Goal: Task Accomplishment & Management: Manage account settings

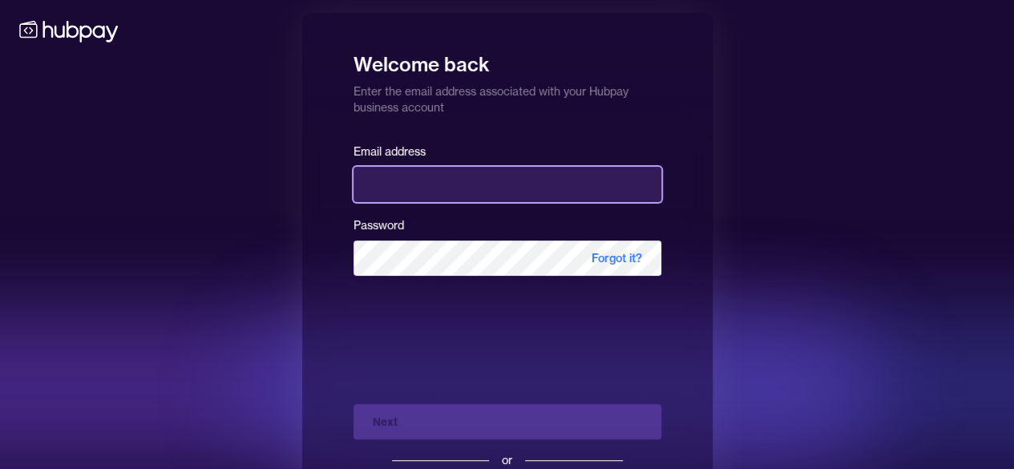
click at [451, 176] on input "email" at bounding box center [507, 184] width 308 height 35
type input "**********"
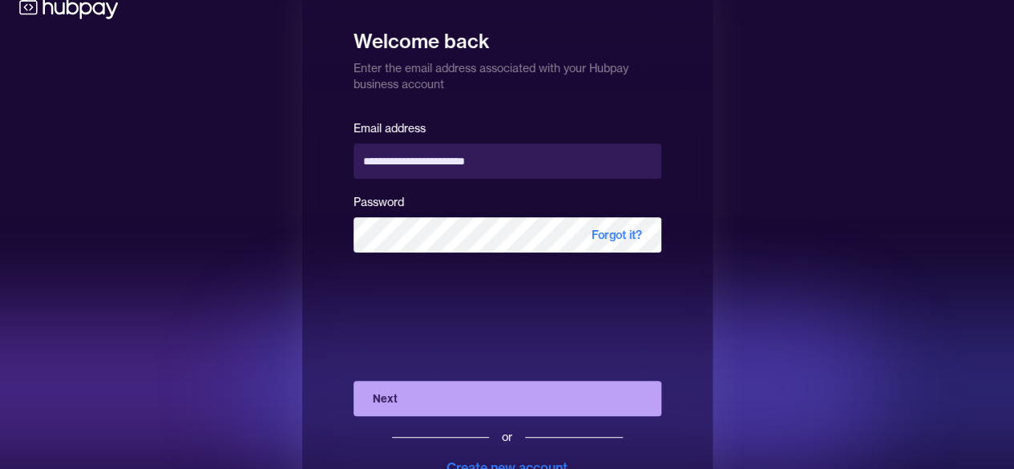
scroll to position [85, 0]
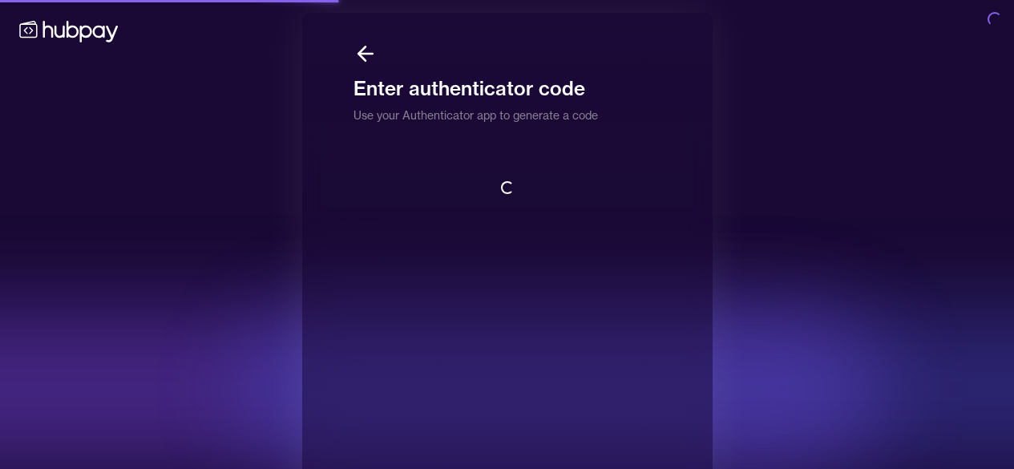
scroll to position [74, 0]
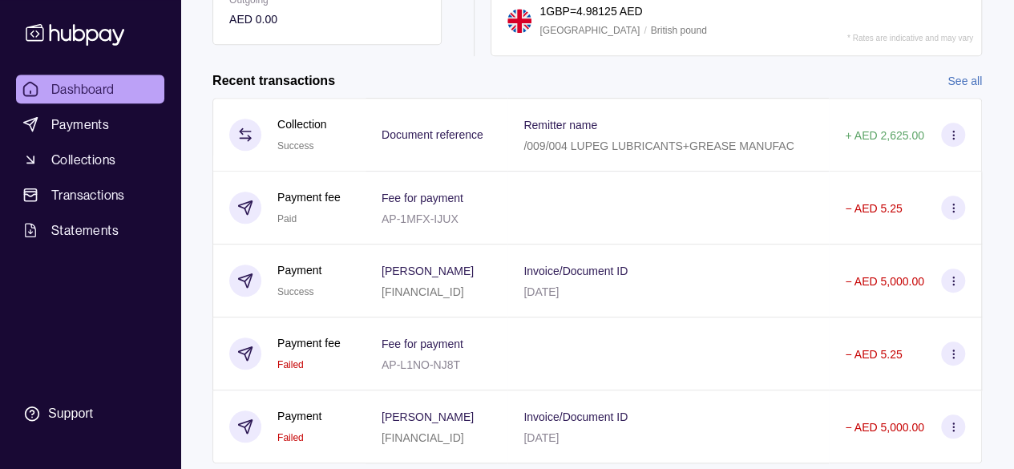
scroll to position [484, 0]
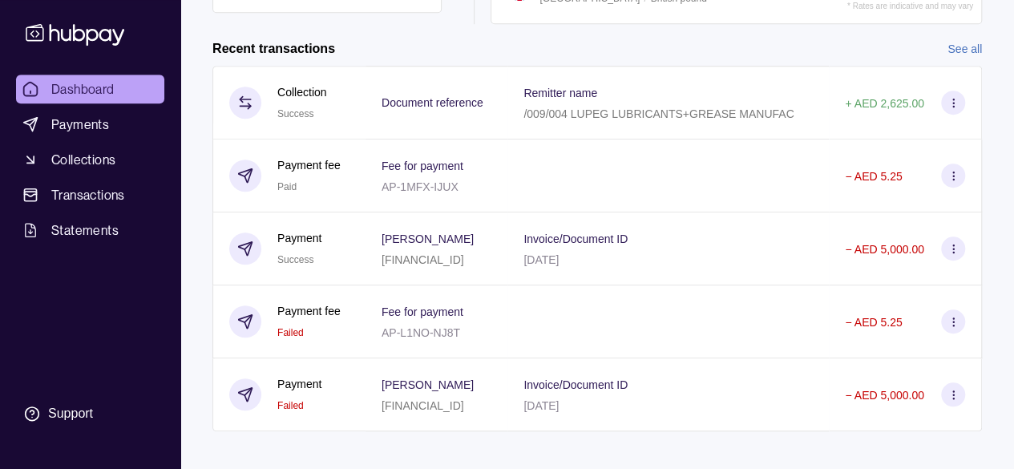
click at [960, 40] on link "See all" at bounding box center [964, 49] width 34 height 18
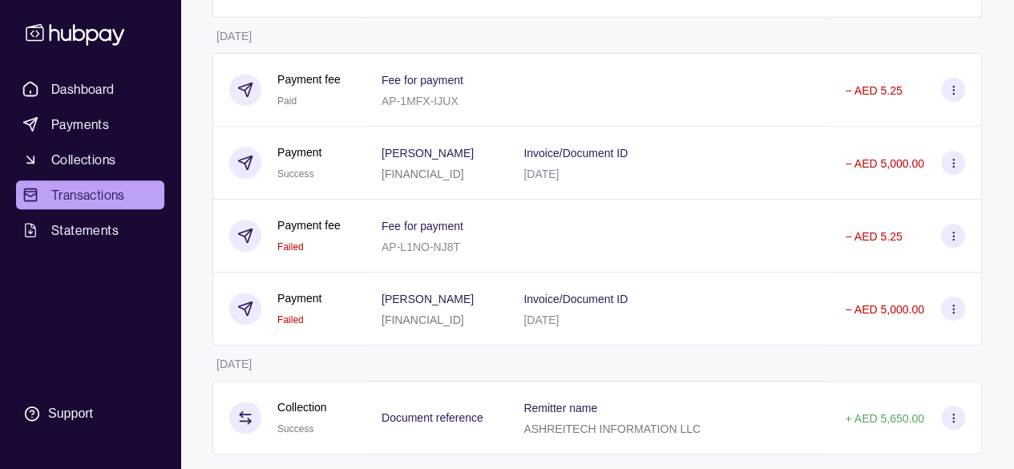
scroll to position [282, 0]
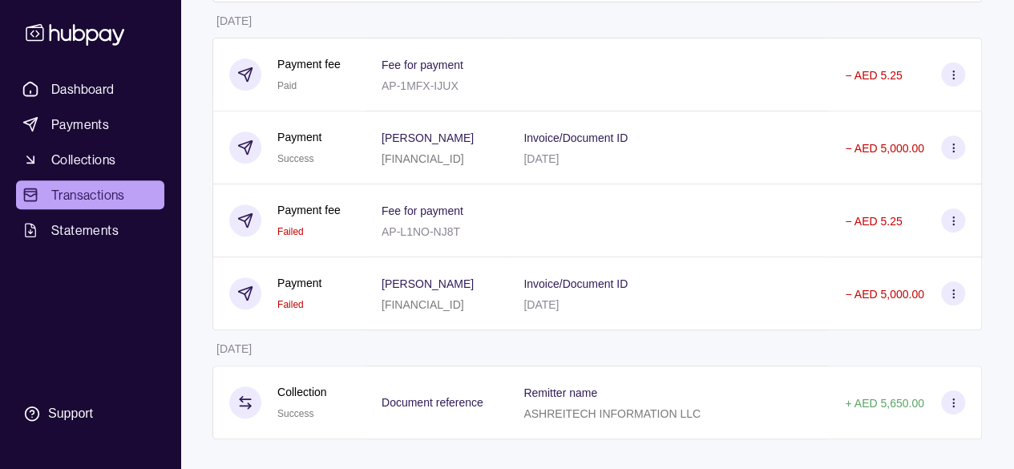
click at [580, 414] on p "ASHREITECH INFORMATION LLC" at bounding box center [611, 413] width 177 height 13
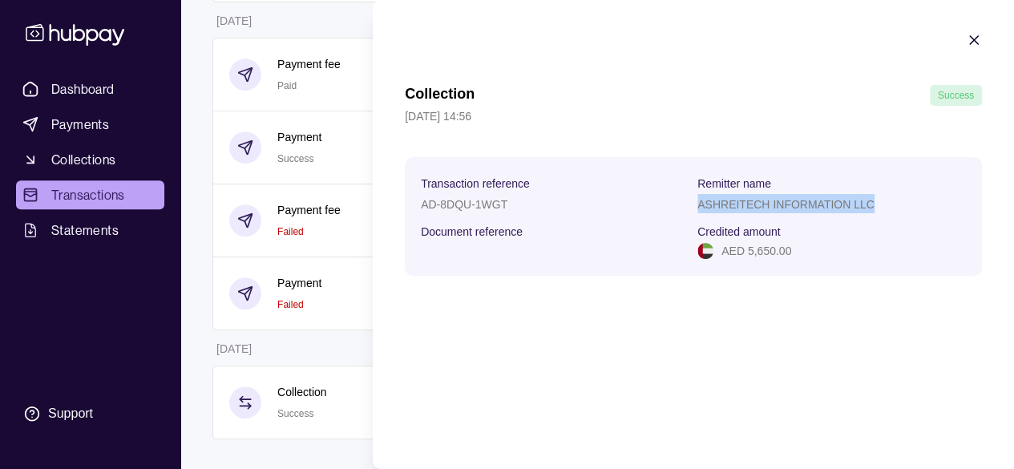
drag, startPoint x: 697, startPoint y: 204, endPoint x: 954, endPoint y: 249, distance: 261.1
click at [875, 208] on div "ASHREITECH INFORMATION LLC" at bounding box center [831, 203] width 268 height 19
copy p "ASHREITECH INFORMATION LLC"
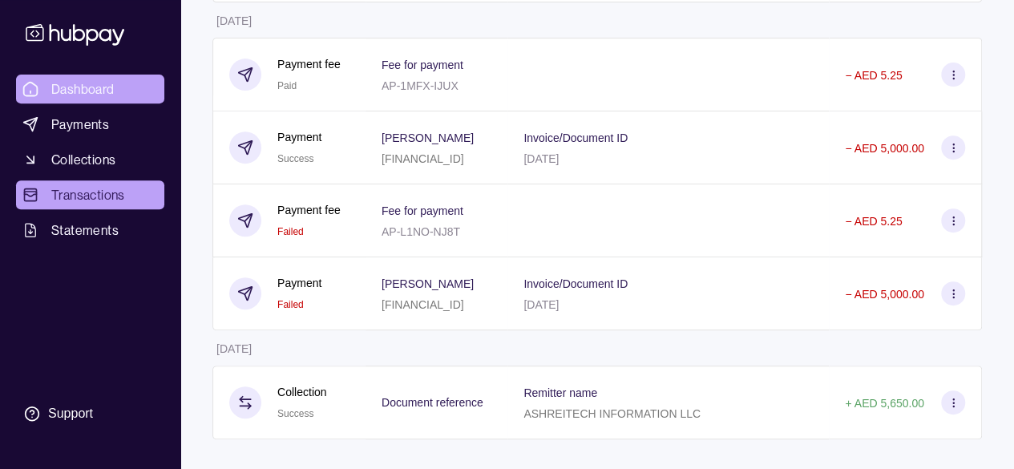
click at [71, 87] on html "Dashboard Payments Collections Transactions Statements Support M Hello, [PERSON…" at bounding box center [507, 94] width 1014 height 753
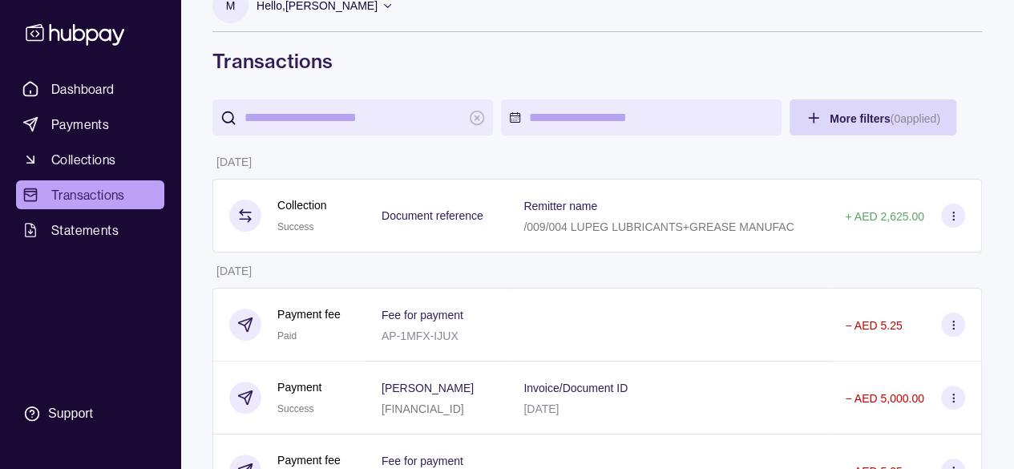
scroll to position [0, 0]
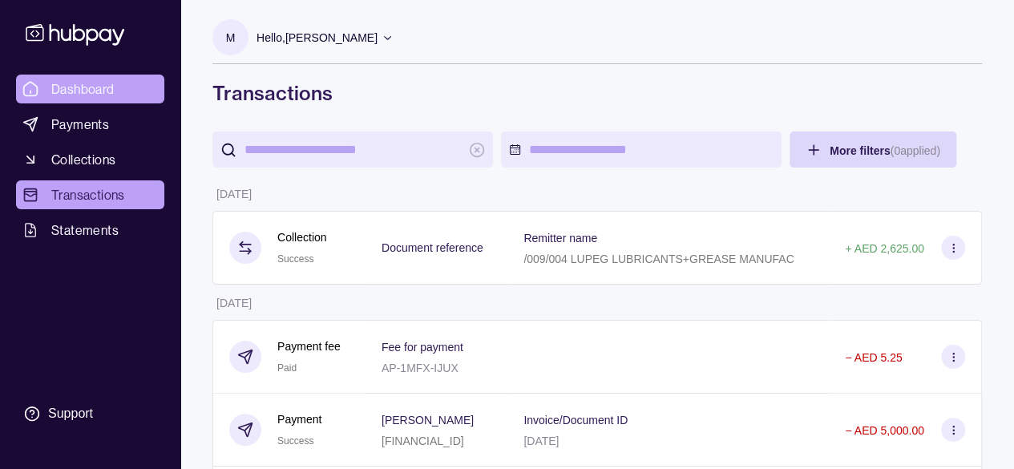
click at [91, 87] on span "Dashboard" at bounding box center [82, 88] width 63 height 19
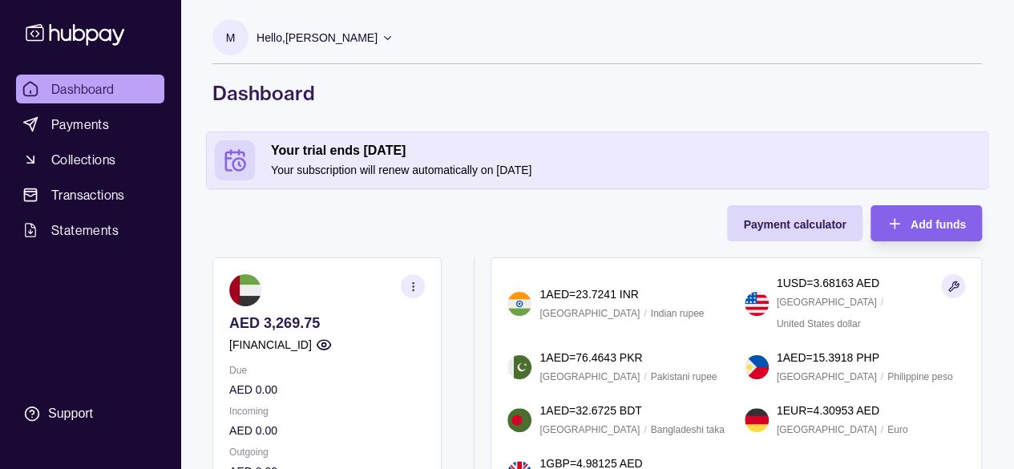
click at [88, 34] on icon at bounding box center [75, 34] width 106 height 30
click at [386, 38] on icon at bounding box center [387, 37] width 12 height 12
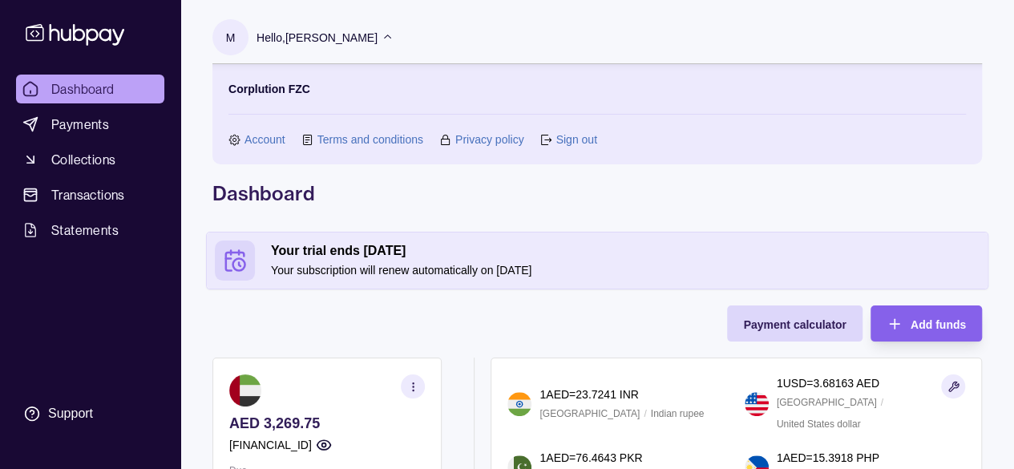
click at [585, 135] on link "Sign out" at bounding box center [575, 140] width 41 height 18
